Goal: Transaction & Acquisition: Purchase product/service

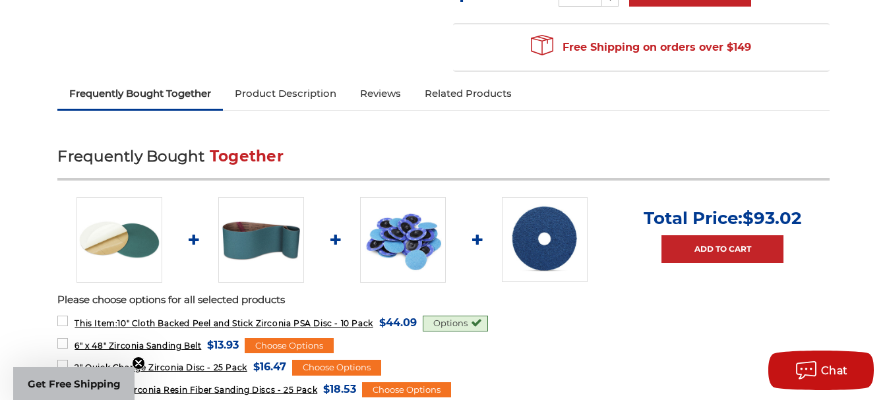
scroll to position [461, 0]
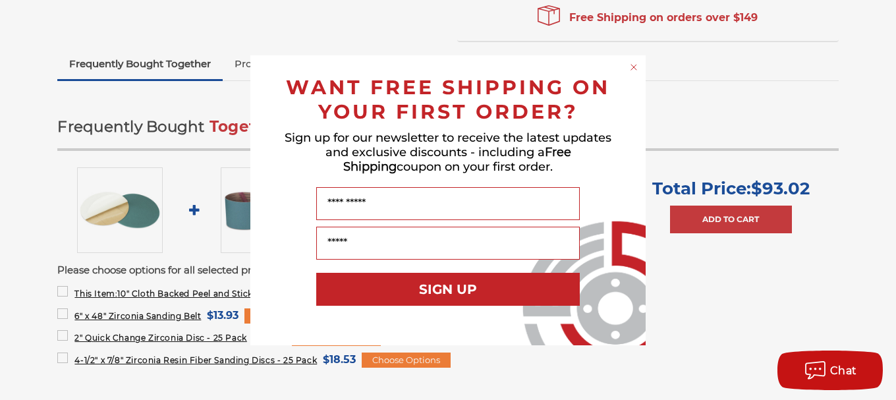
click at [633, 66] on icon "Close dialog" at bounding box center [634, 67] width 5 height 5
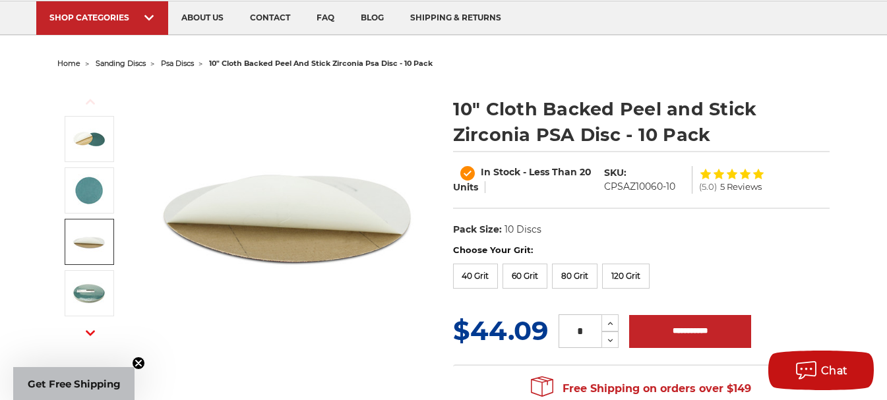
scroll to position [132, 0]
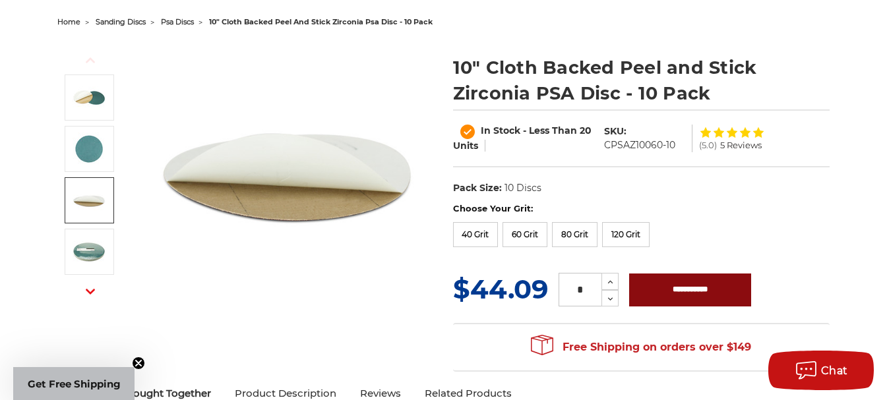
click at [697, 286] on input "**********" at bounding box center [690, 290] width 122 height 33
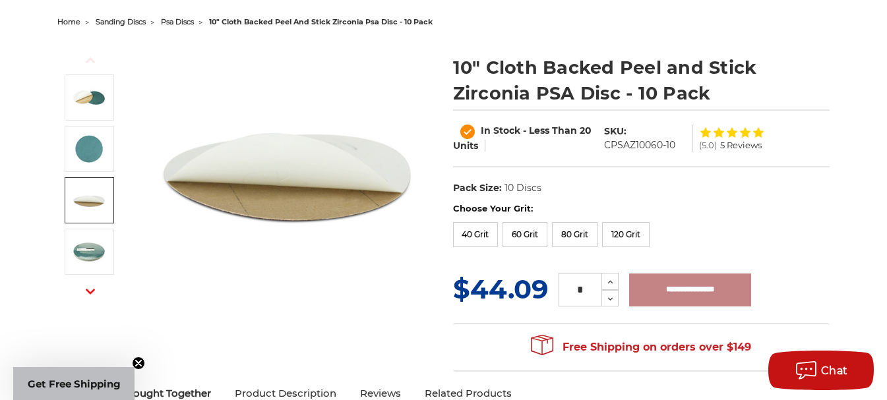
type input "**********"
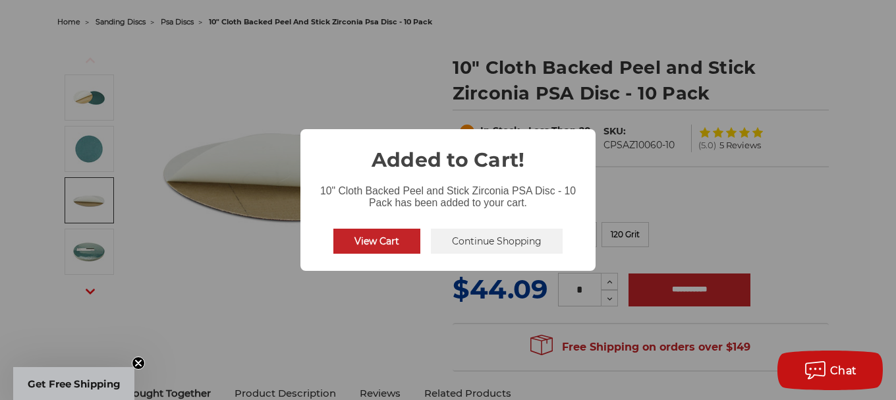
click at [386, 241] on button "View Cart" at bounding box center [377, 241] width 87 height 25
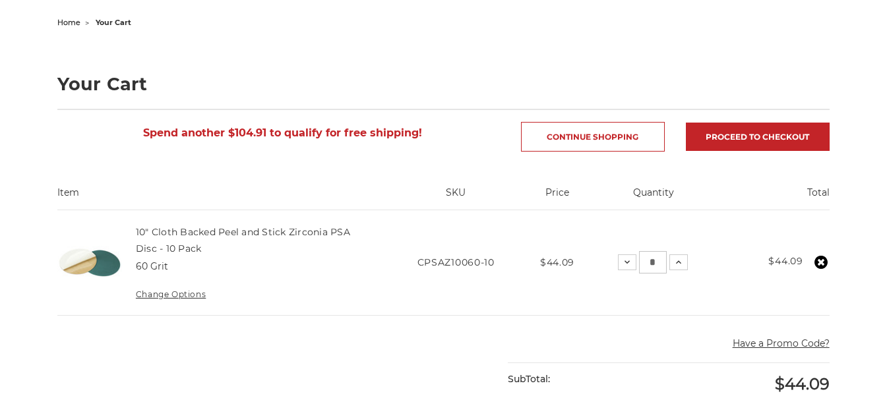
scroll to position [132, 0]
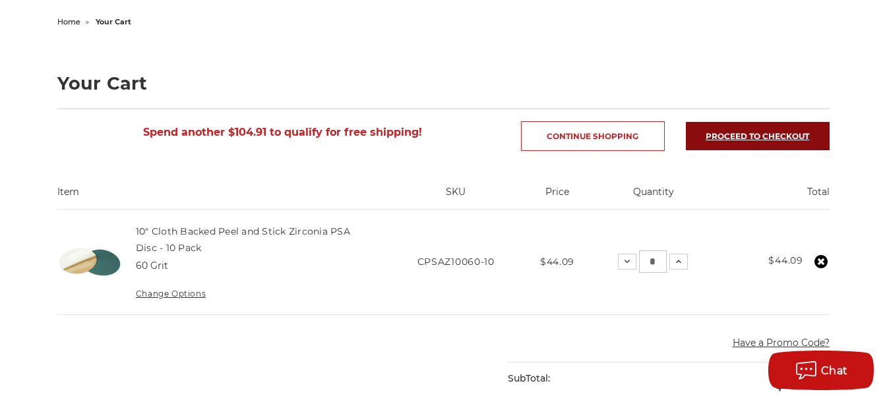
click at [760, 139] on link "Proceed to checkout" at bounding box center [758, 136] width 144 height 28
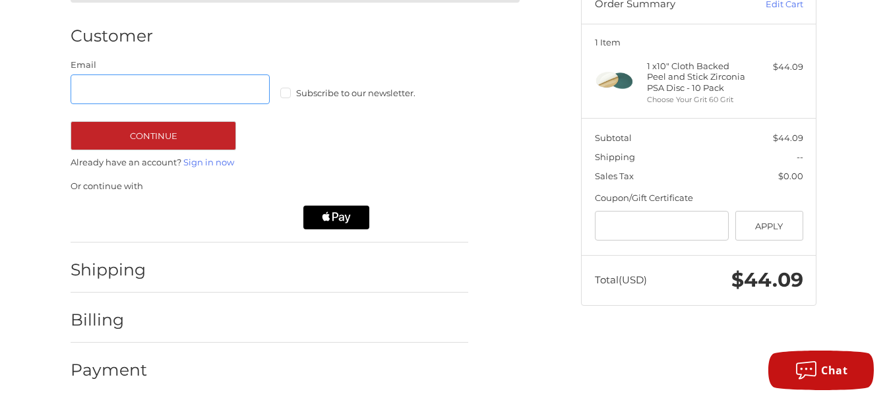
scroll to position [150, 0]
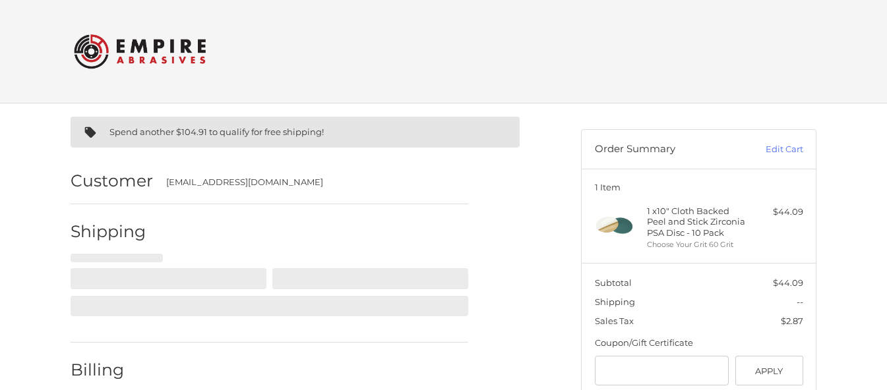
select select "**"
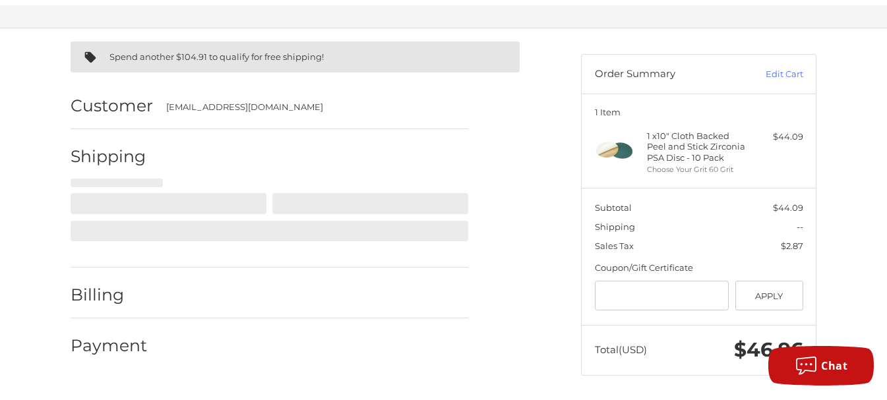
scroll to position [86, 0]
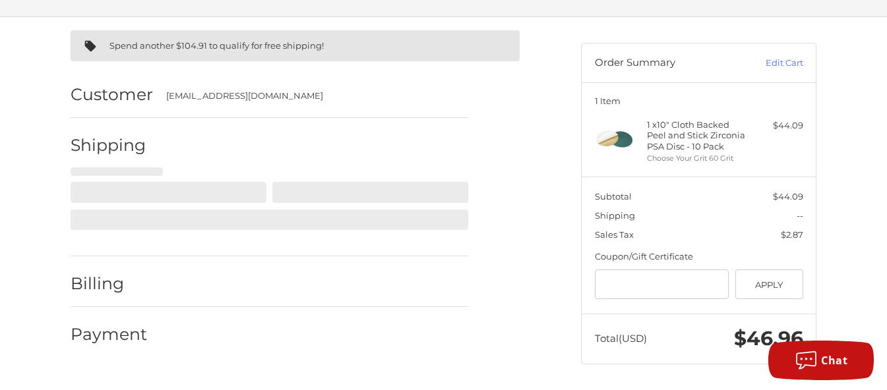
select select "**"
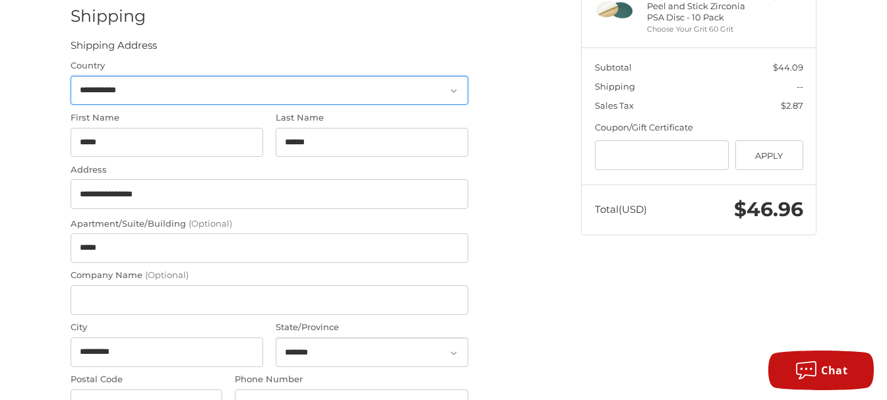
scroll to position [218, 0]
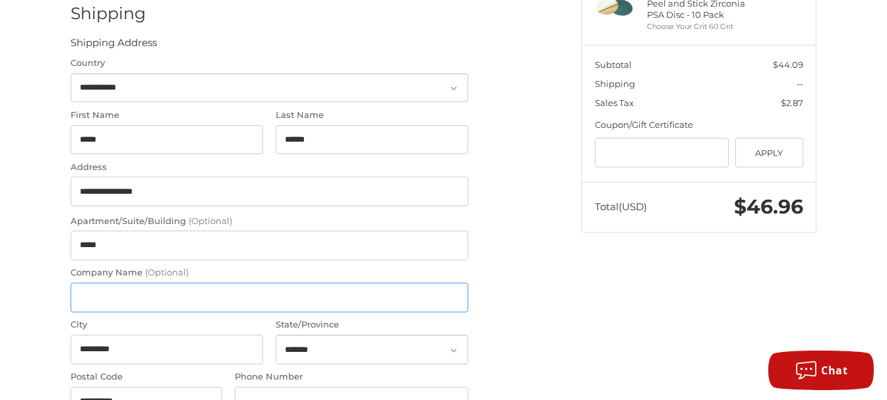
click at [140, 296] on input "Company Name (Optional)" at bounding box center [269, 298] width 397 height 30
type input "**********"
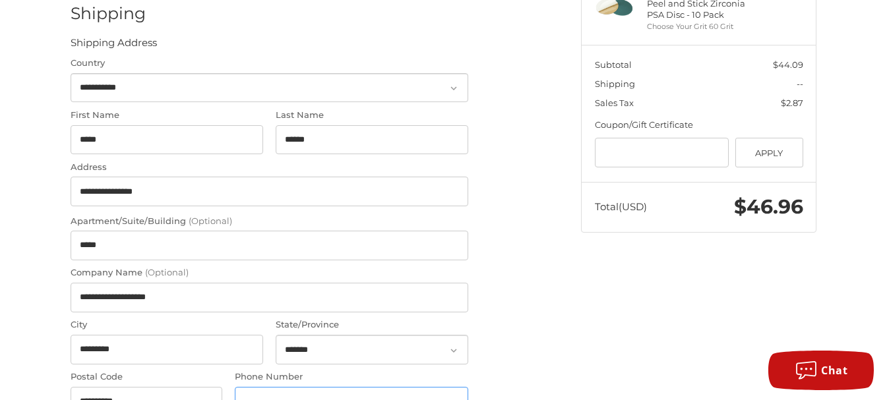
type input "**********"
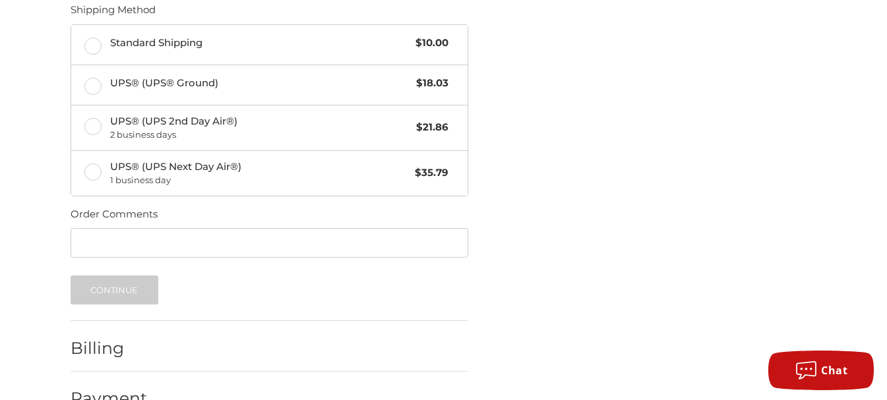
scroll to position [643, 0]
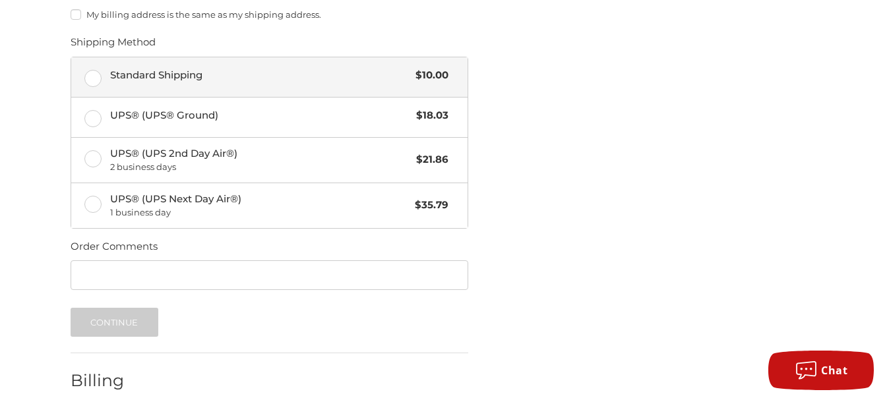
click at [93, 77] on label "Standard Shipping $10.00" at bounding box center [269, 77] width 396 height 40
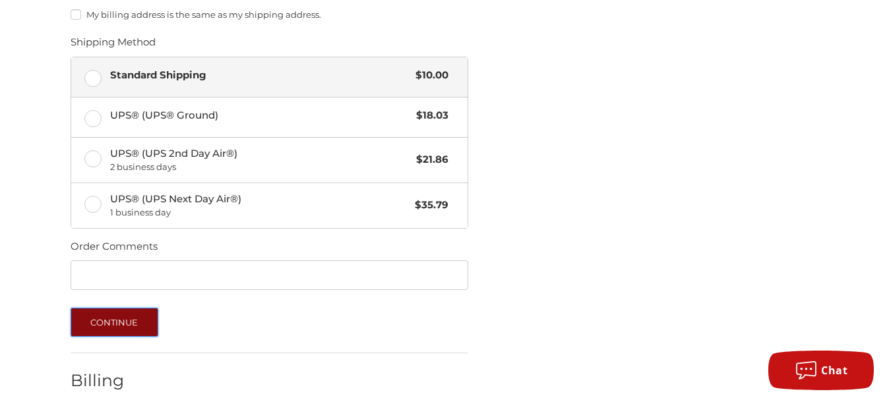
click at [126, 330] on button "Continue" at bounding box center [115, 322] width 88 height 29
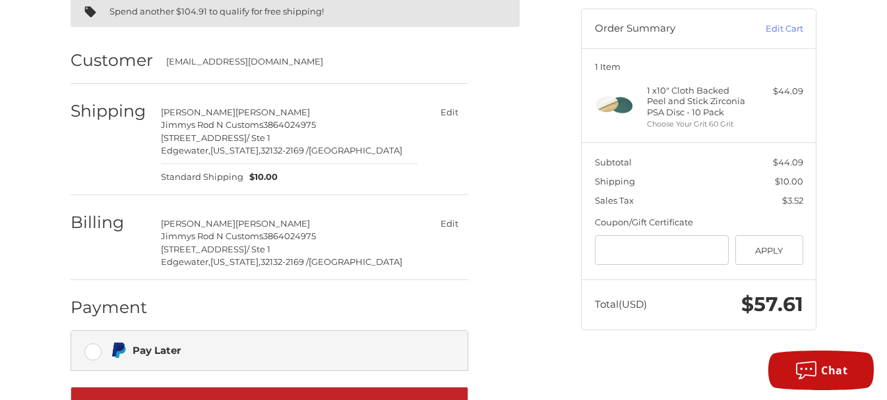
scroll to position [132, 0]
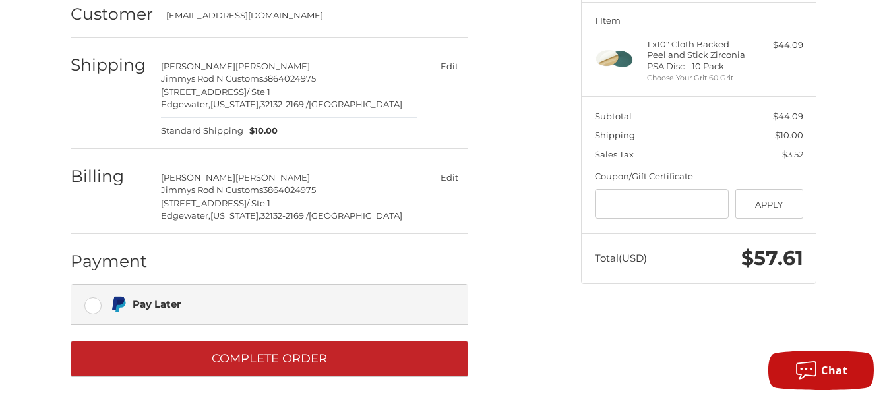
scroll to position [173, 0]
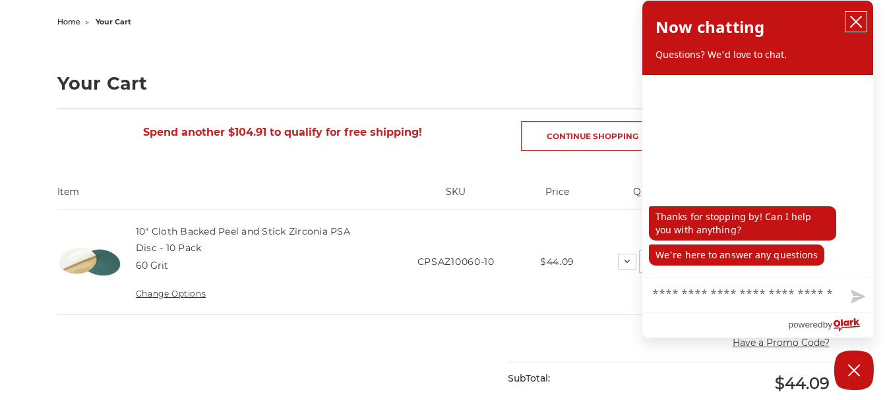
click at [854, 19] on icon "close chatbox" at bounding box center [855, 21] width 13 height 13
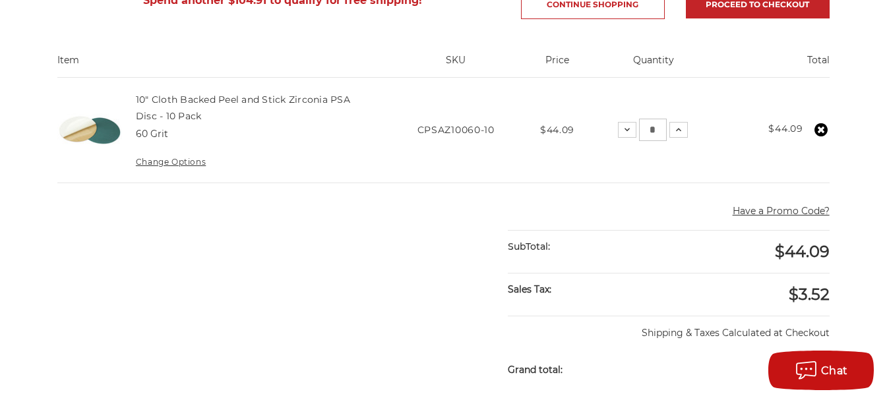
scroll to position [527, 0]
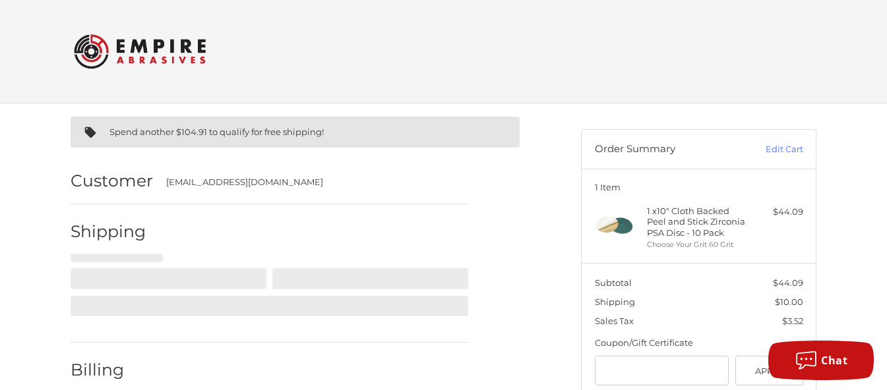
select select "**"
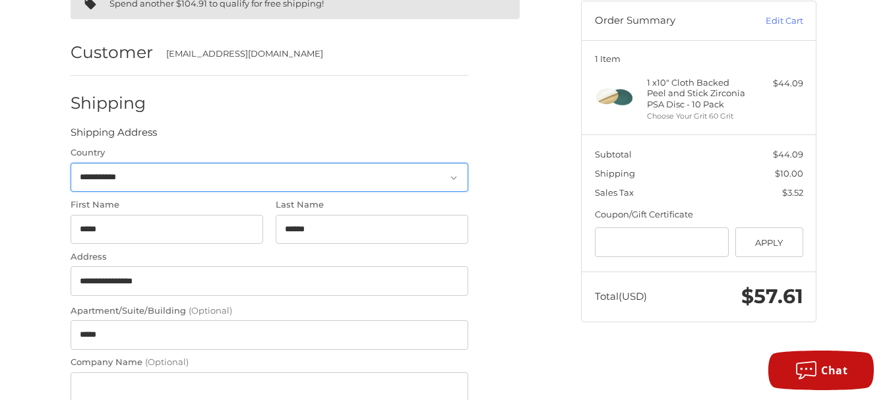
scroll to position [152, 0]
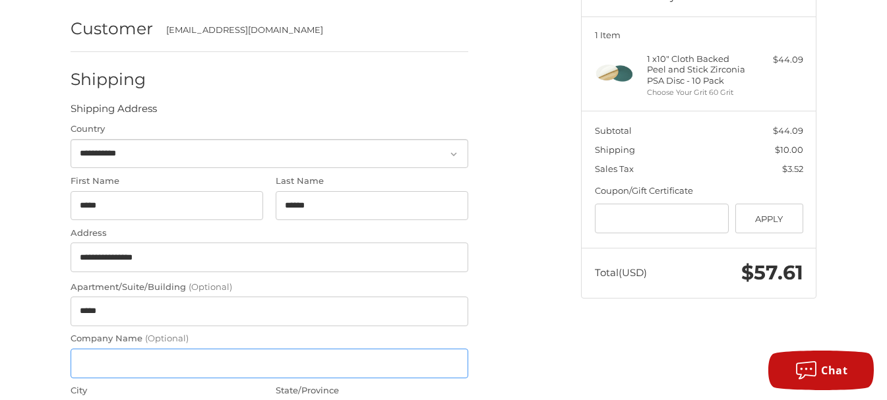
click at [127, 358] on input "Company Name (Optional)" at bounding box center [269, 364] width 397 height 30
type input "**********"
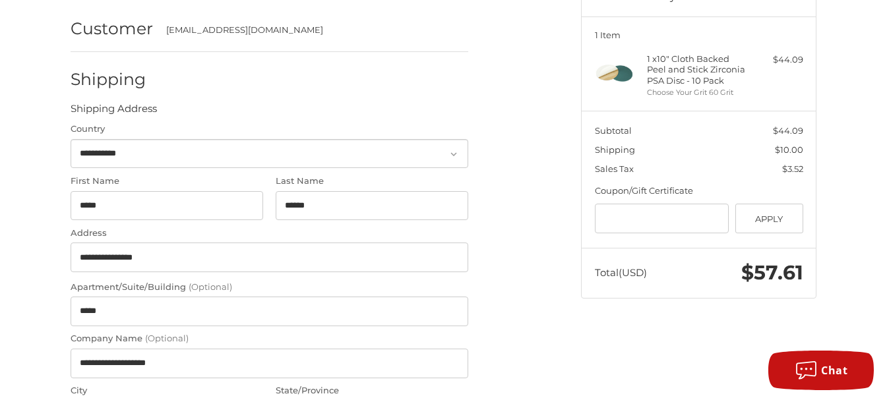
type input "**********"
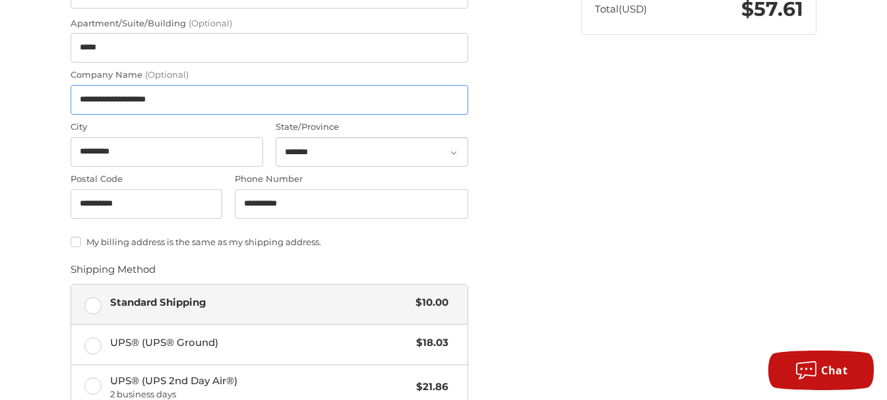
scroll to position [482, 0]
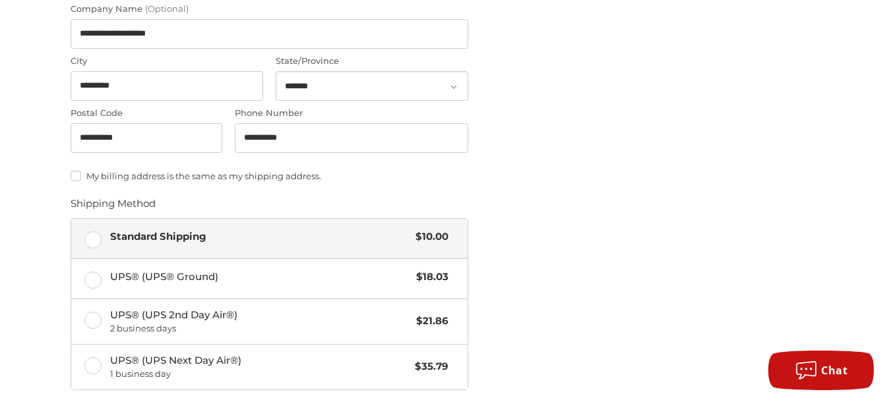
click at [96, 236] on label "Standard Shipping $10.00" at bounding box center [269, 239] width 396 height 40
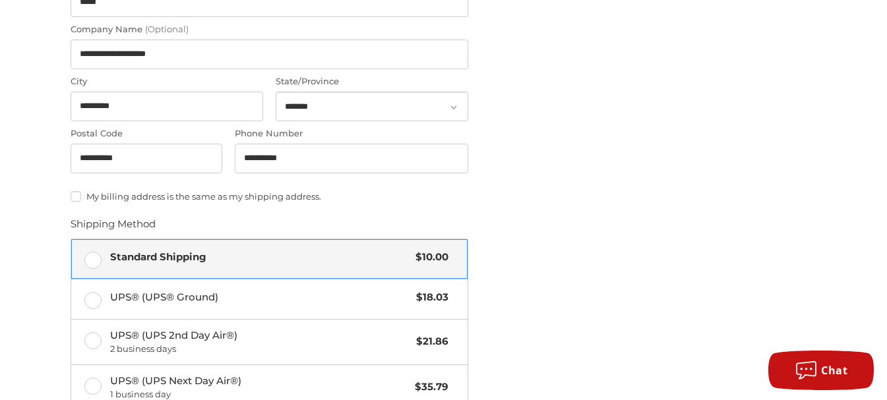
scroll to position [709, 0]
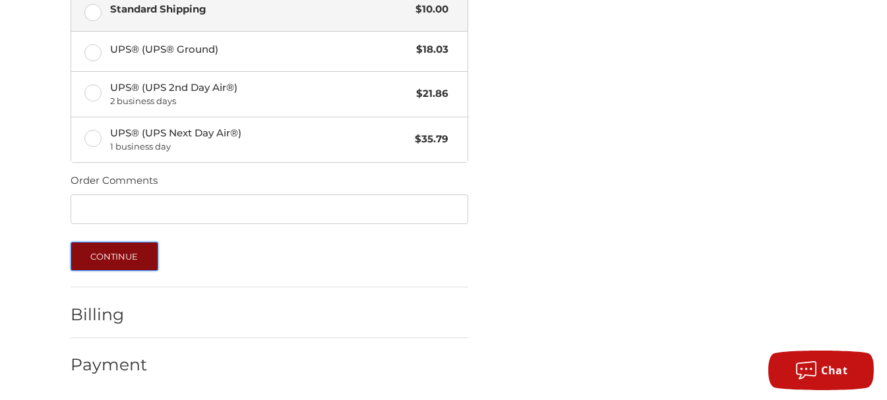
click at [123, 254] on button "Continue" at bounding box center [115, 256] width 88 height 29
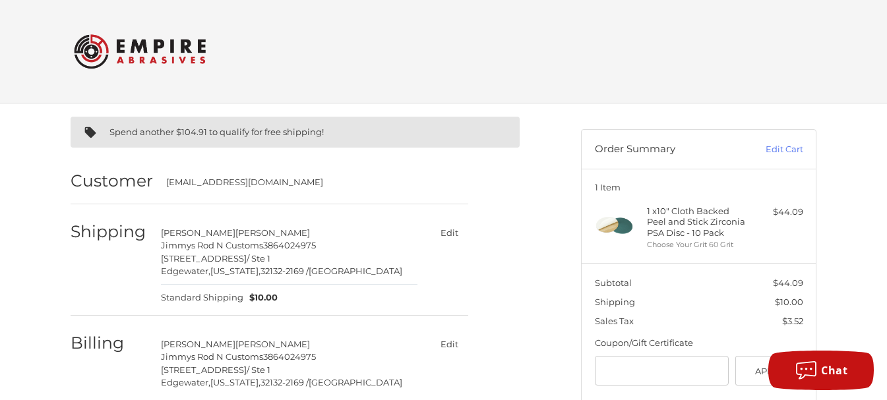
scroll to position [176, 0]
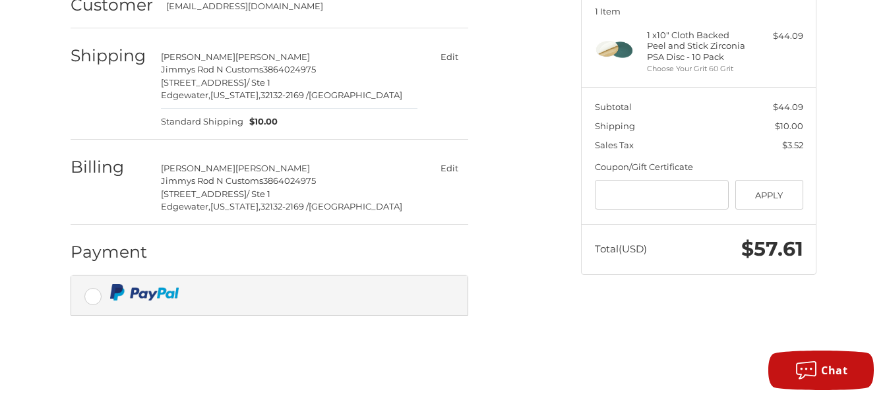
click at [179, 291] on div at bounding box center [279, 292] width 338 height 16
click at [550, 289] on div "Spend another $104.91 to qualify for free shipping! Customer jimmysrodncustoms@…" at bounding box center [316, 156] width 510 height 459
click at [160, 293] on img at bounding box center [144, 292] width 69 height 16
click at [777, 247] on span "$57.61" at bounding box center [772, 249] width 62 height 24
click at [237, 298] on div at bounding box center [279, 292] width 338 height 16
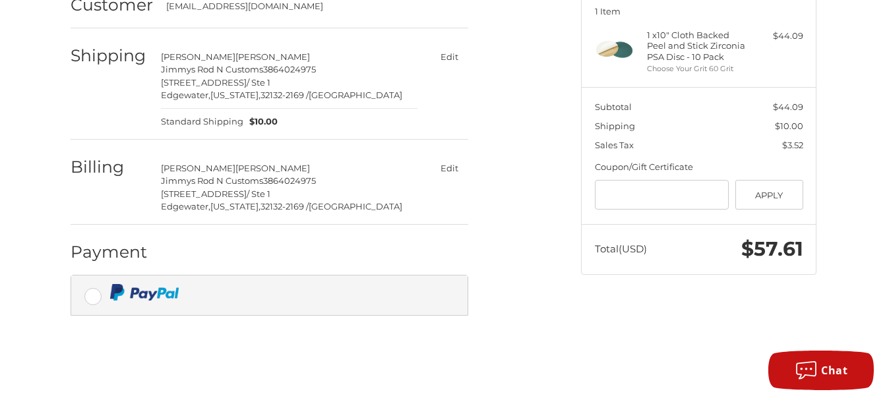
click at [136, 300] on img at bounding box center [144, 292] width 69 height 16
click at [94, 295] on label at bounding box center [269, 296] width 396 height 40
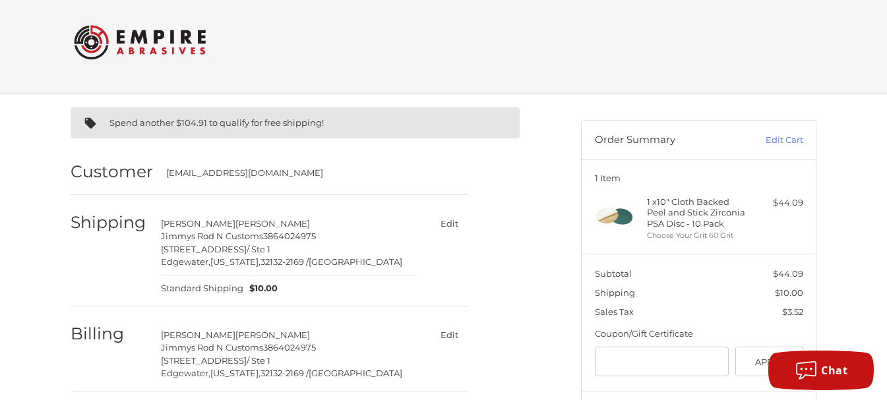
scroll to position [0, 0]
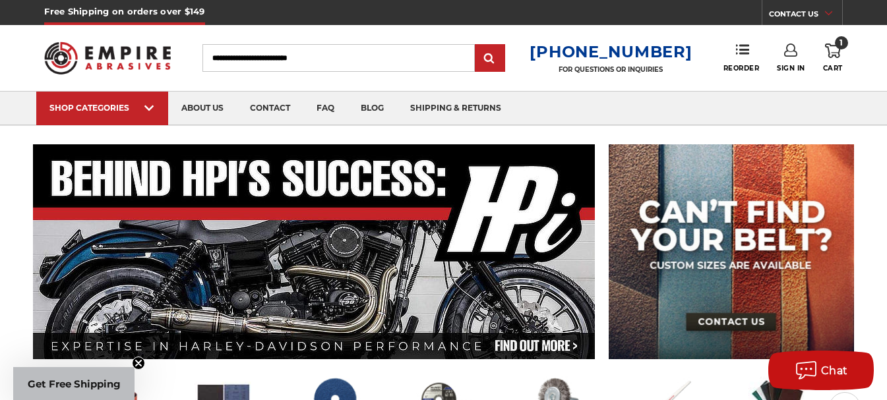
click at [837, 49] on span "1" at bounding box center [841, 42] width 13 height 13
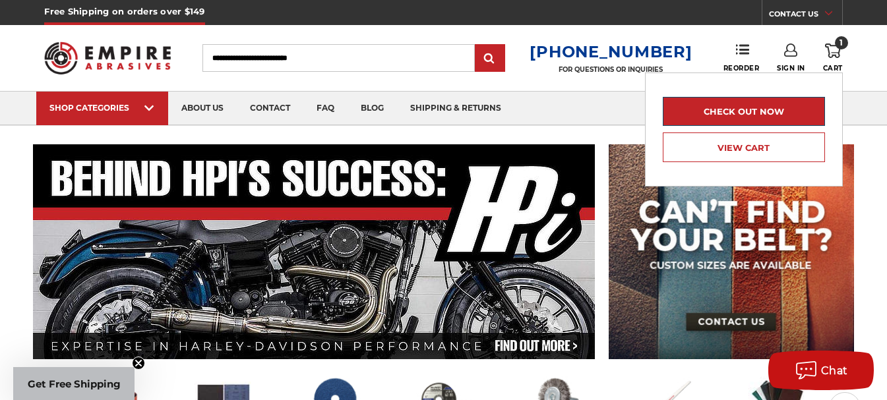
click at [753, 108] on link "Check out now" at bounding box center [743, 111] width 162 height 29
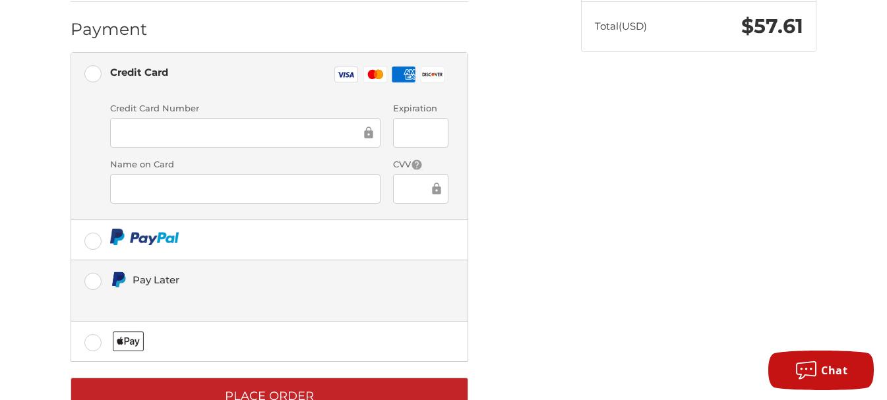
scroll to position [409, 0]
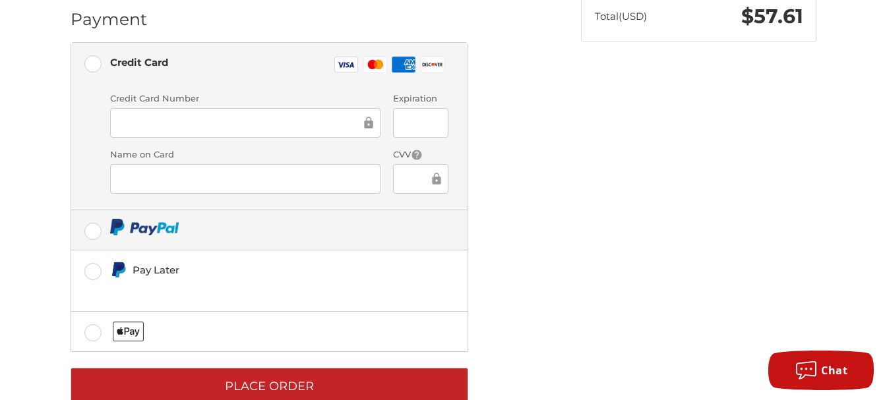
click at [96, 229] on label at bounding box center [269, 230] width 396 height 40
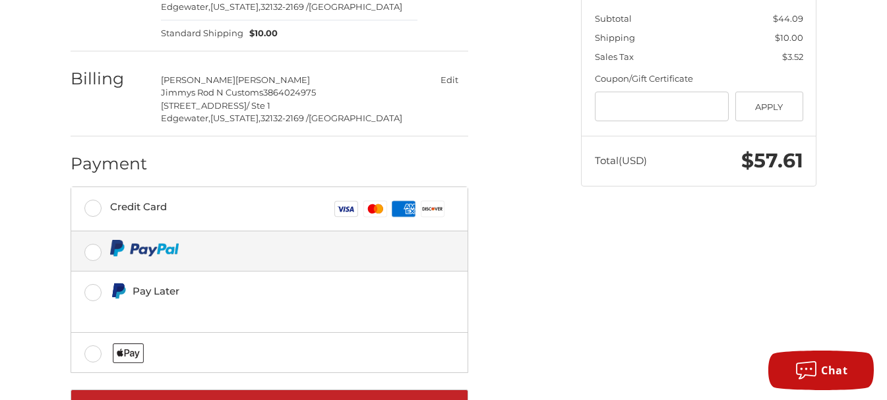
scroll to position [319, 0]
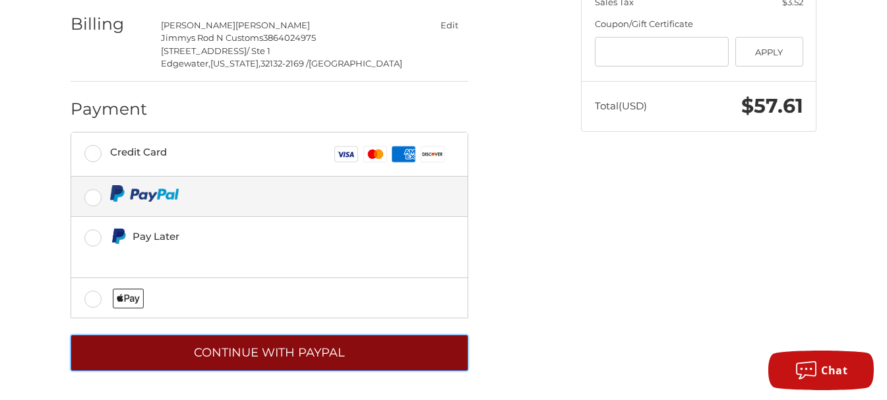
click at [252, 347] on button "Continue with PayPal" at bounding box center [269, 353] width 397 height 36
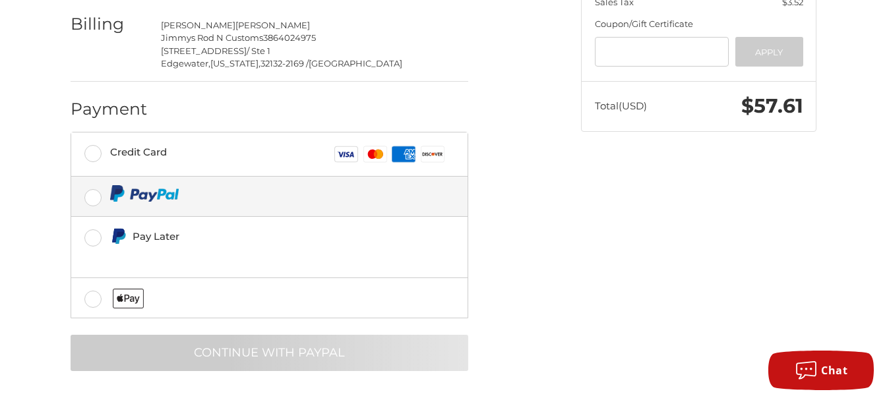
scroll to position [71, 0]
